Goal: Information Seeking & Learning: Understand process/instructions

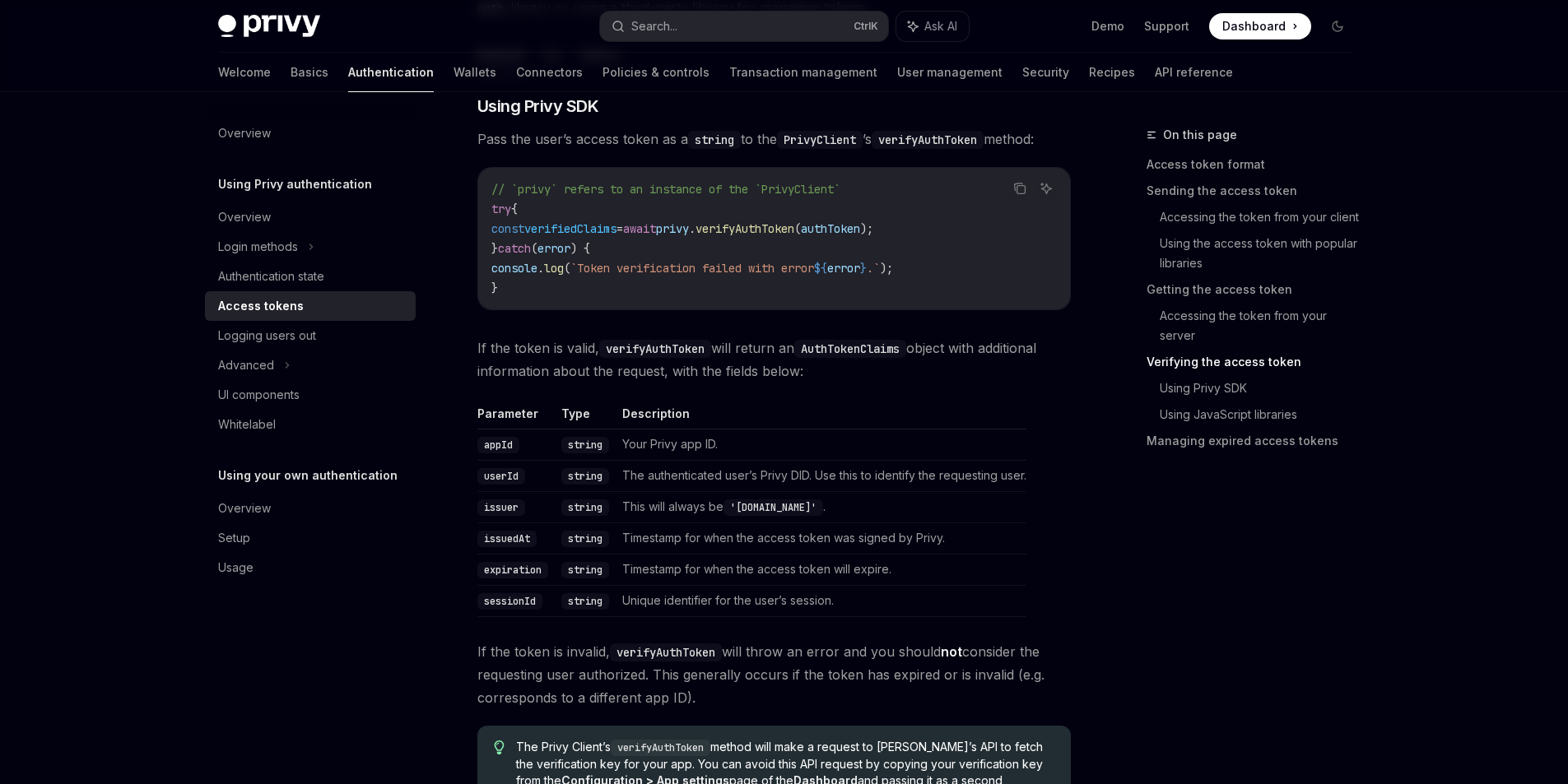
scroll to position [2632, 0]
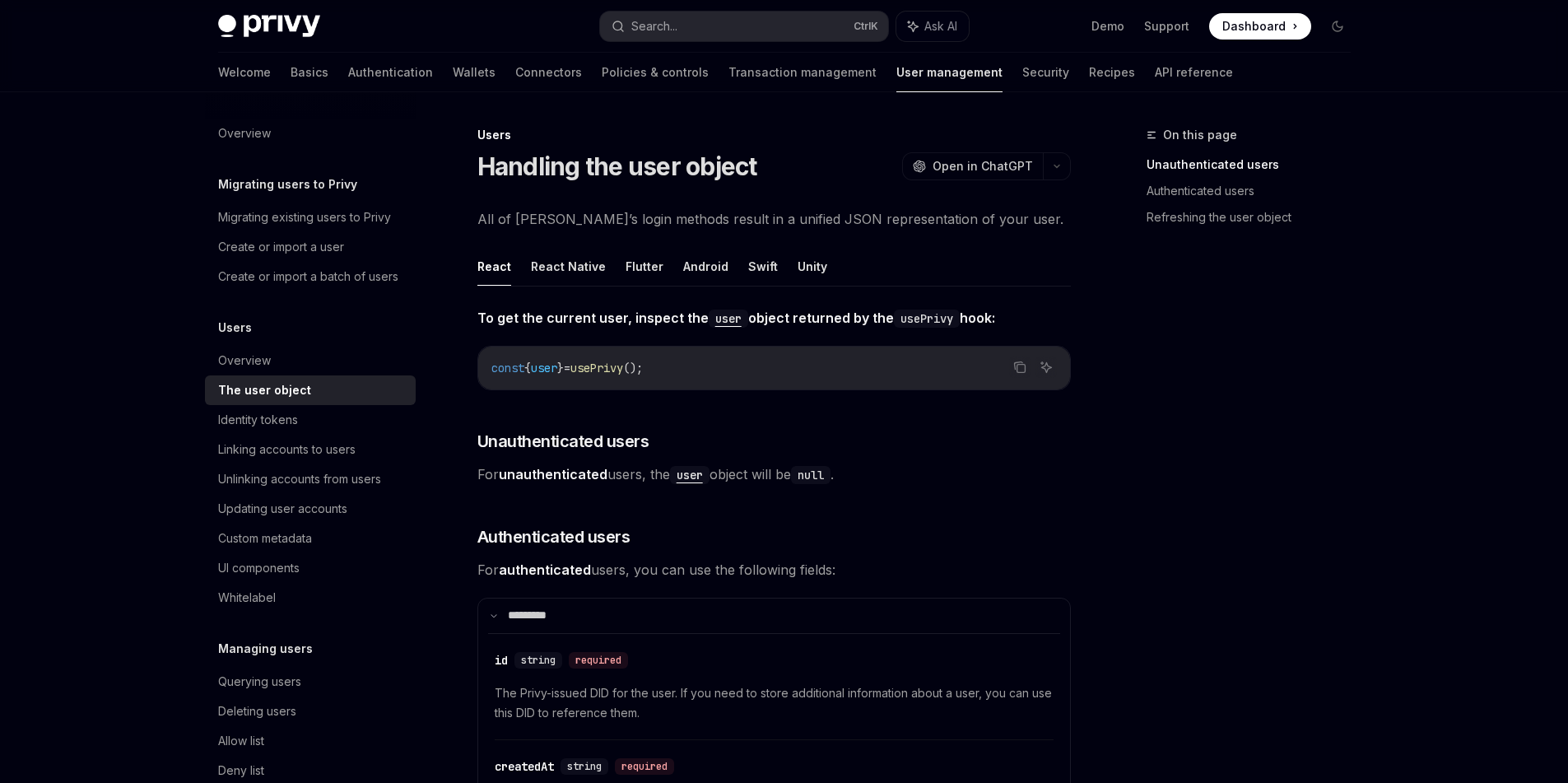
type textarea "*"
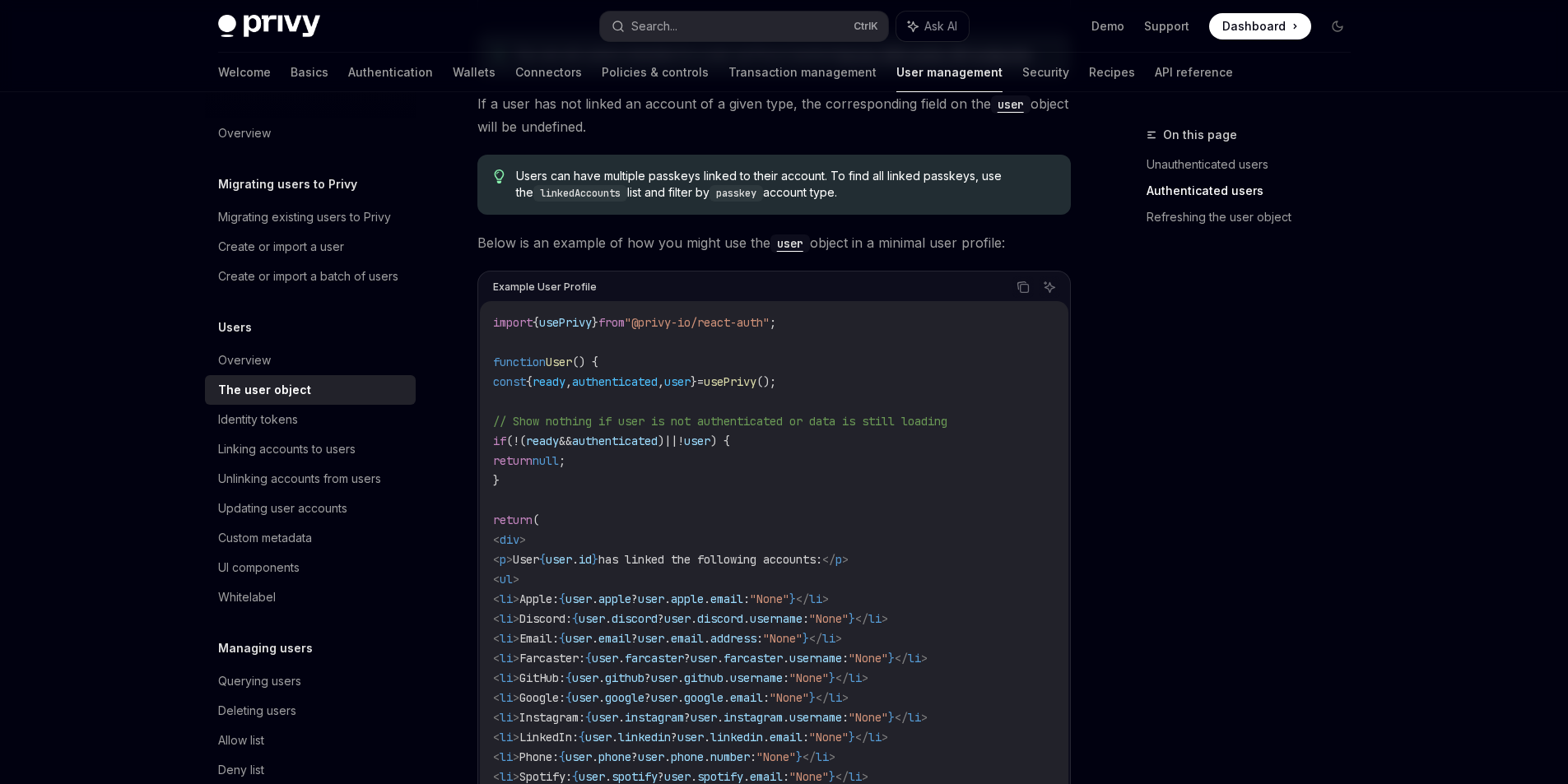
scroll to position [1316, 0]
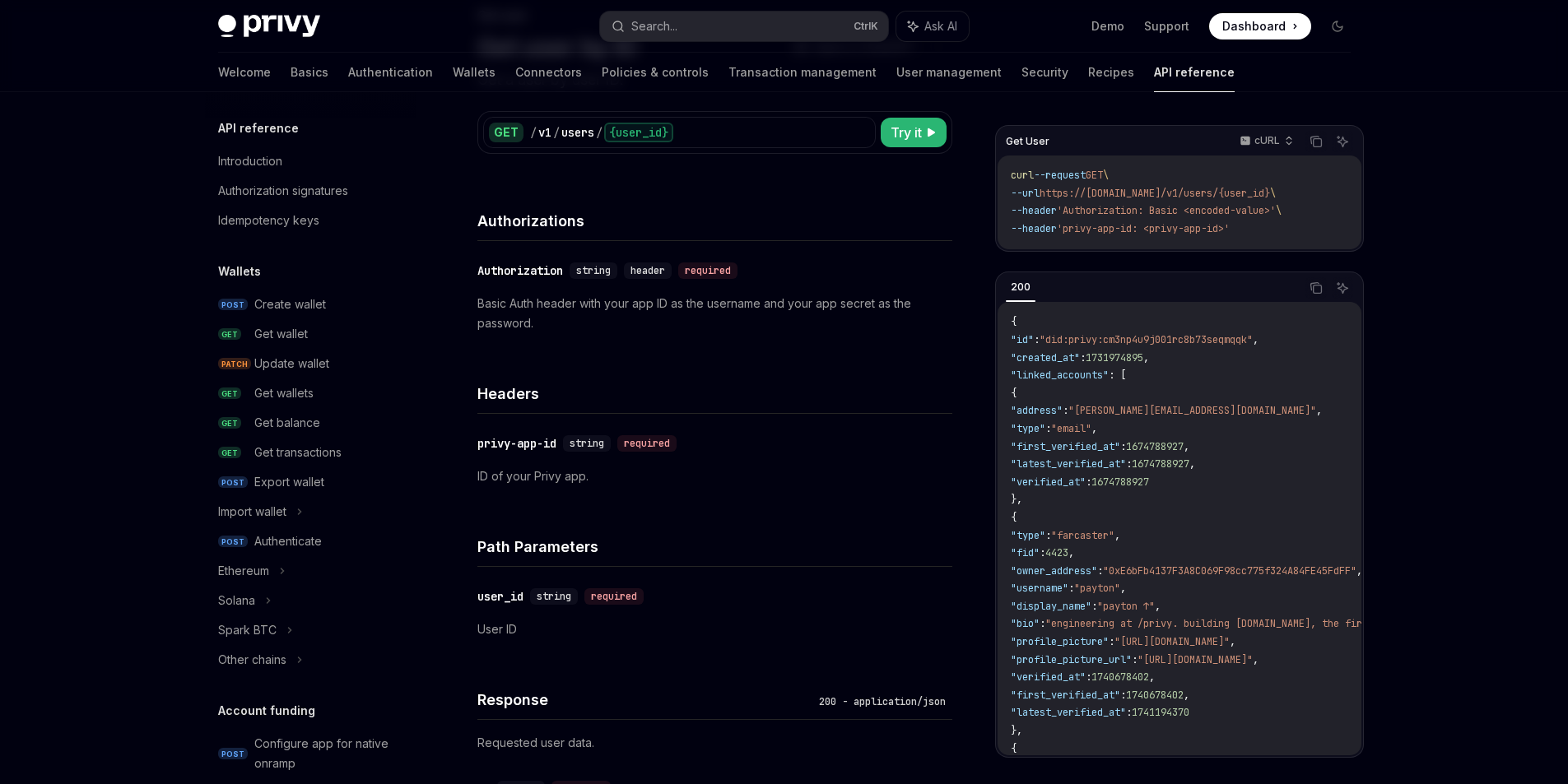
scroll to position [1220, 0]
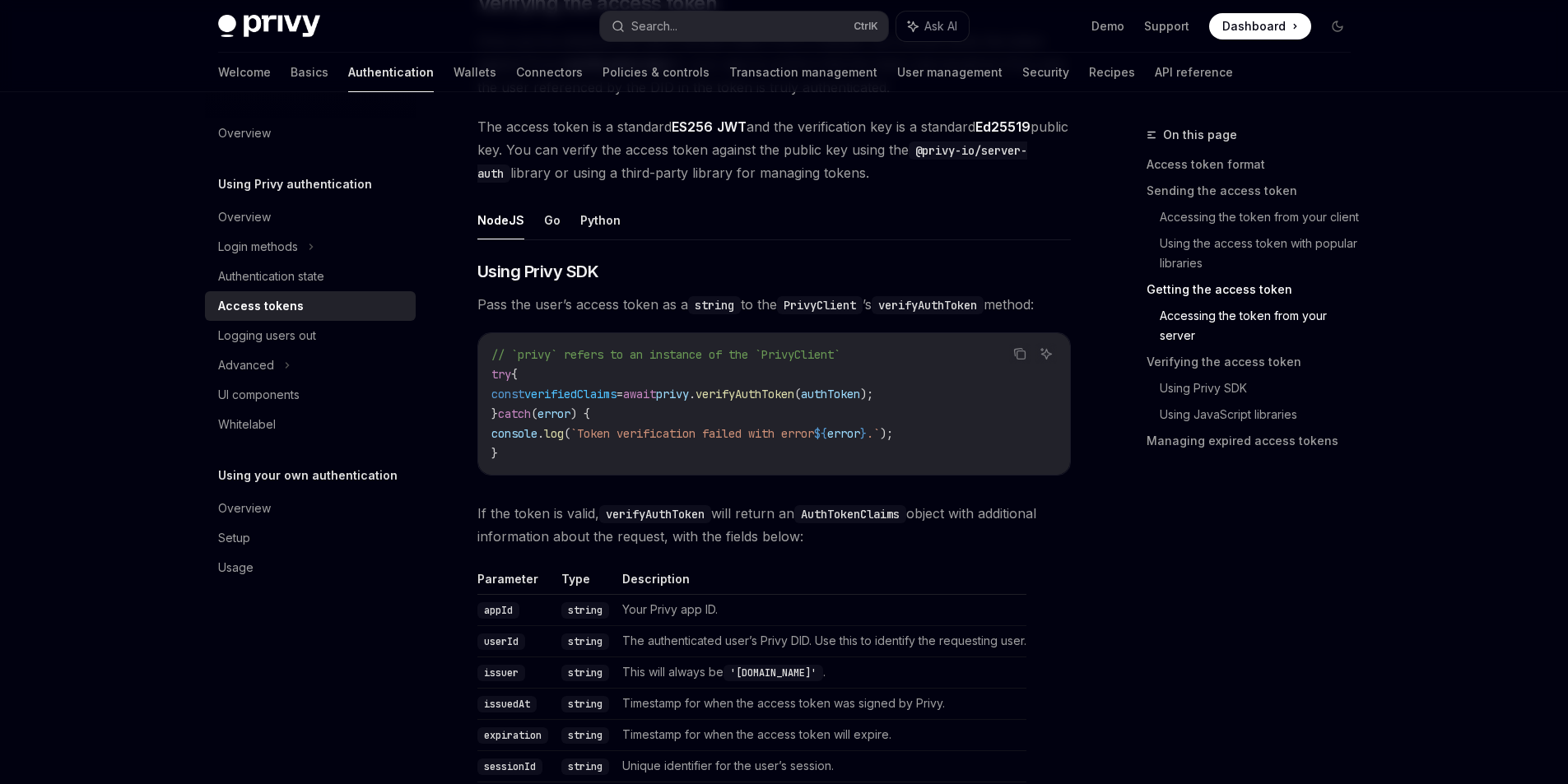
scroll to position [2565, 0]
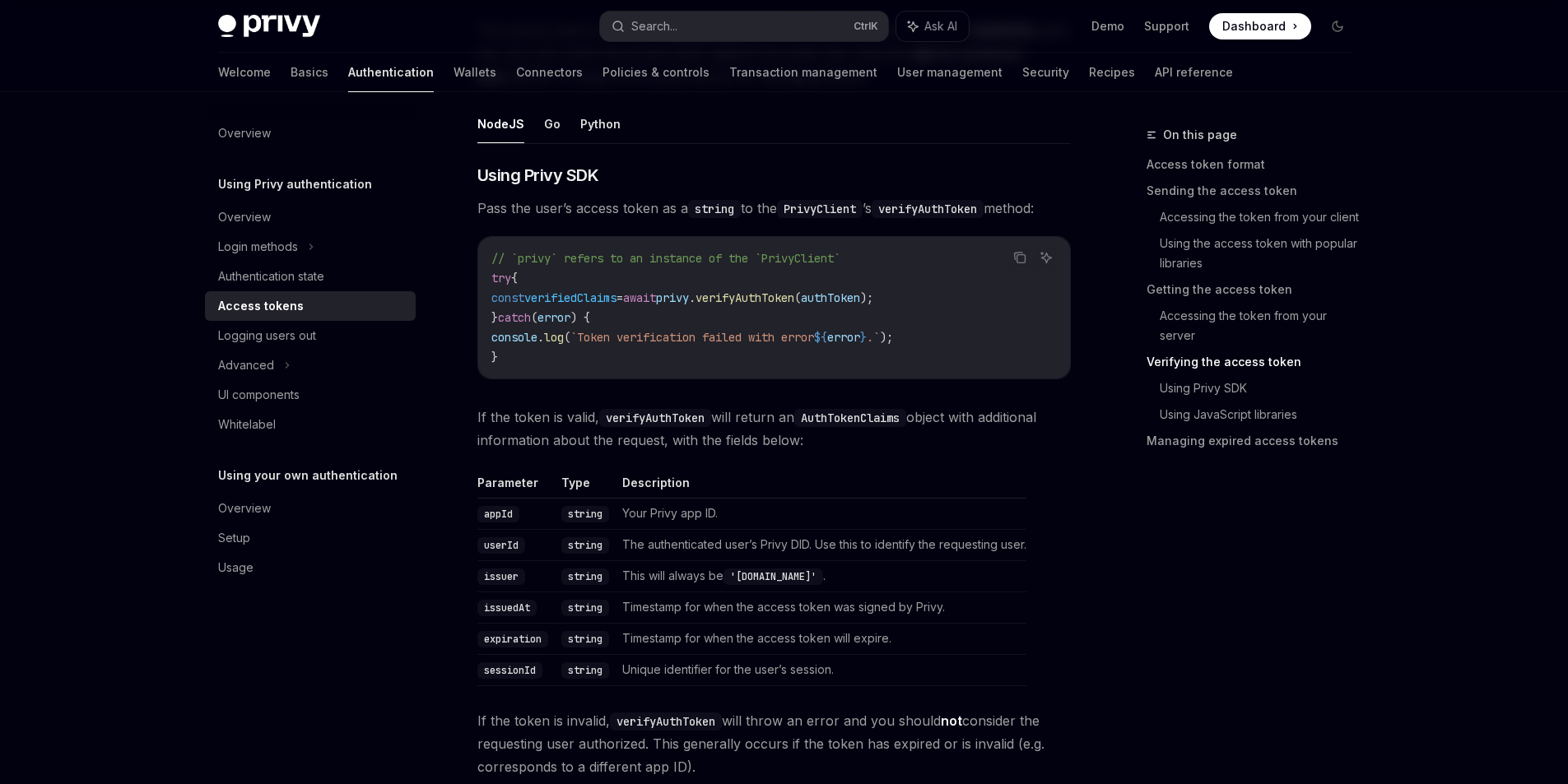
click at [780, 305] on span "verifyAuthToken" at bounding box center [745, 298] width 99 height 15
click at [732, 367] on code "// `privy` refers to an instance of the `PrivyClient` try { const verifiedClaim…" at bounding box center [775, 308] width 566 height 119
click at [556, 305] on span "verifiedClaims" at bounding box center [571, 298] width 92 height 15
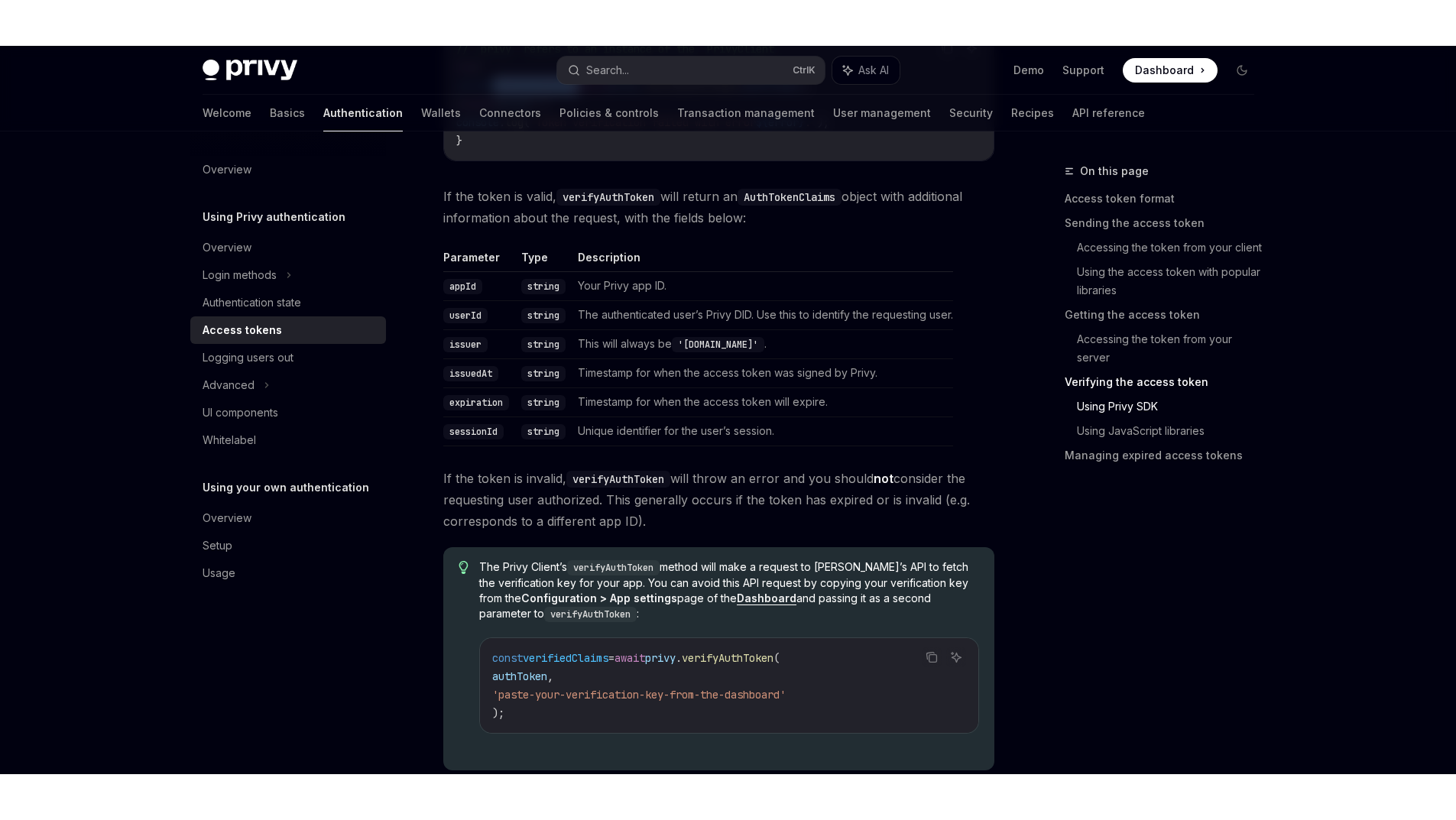
scroll to position [2534, 0]
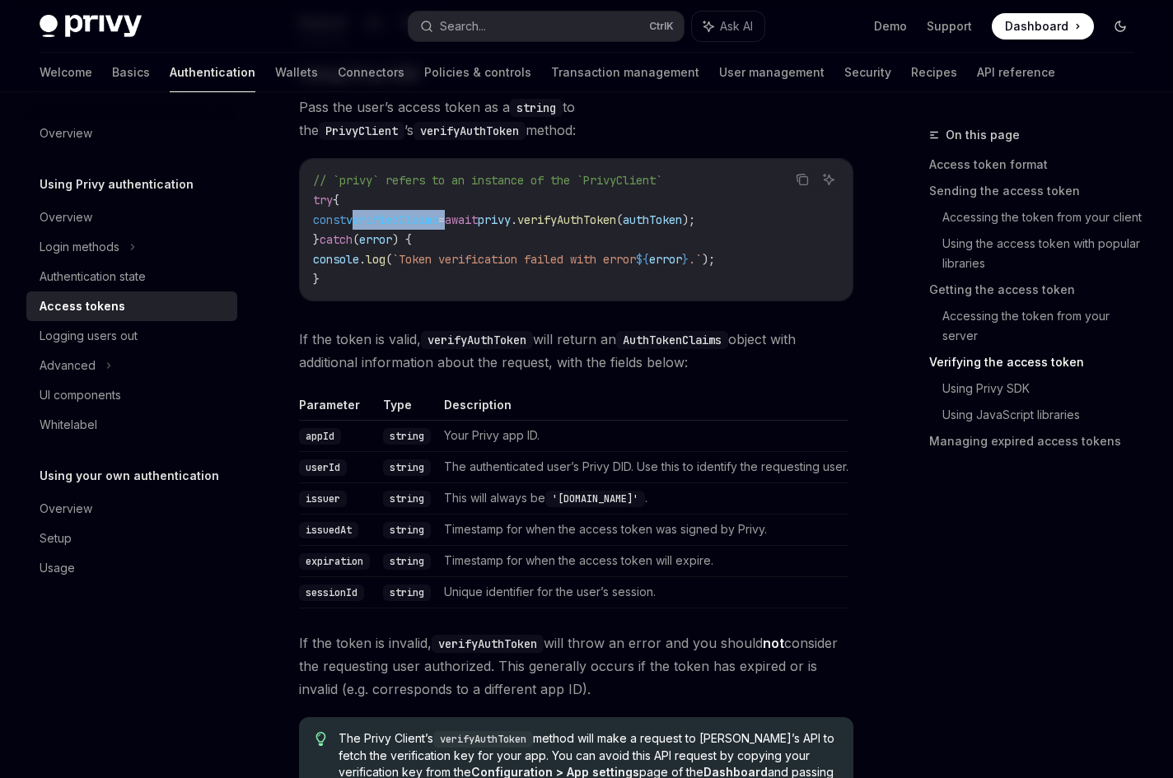
type textarea "*"
